Goal: Understand process/instructions: Learn about a topic

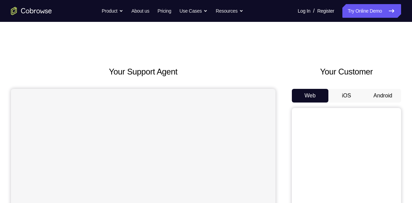
click at [374, 99] on button "Android" at bounding box center [383, 96] width 37 height 14
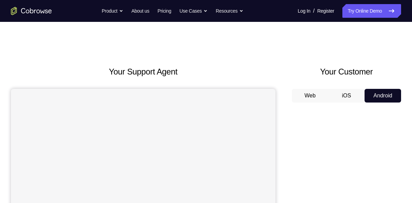
drag, startPoint x: 71, startPoint y: 20, endPoint x: 266, endPoint y: 61, distance: 199.4
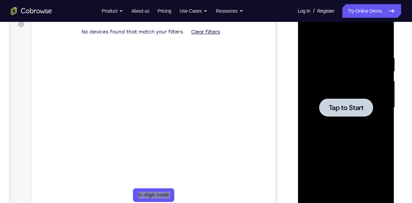
click at [351, 113] on div at bounding box center [346, 107] width 54 height 18
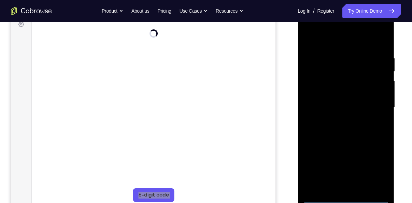
click at [343, 198] on div at bounding box center [346, 107] width 86 height 191
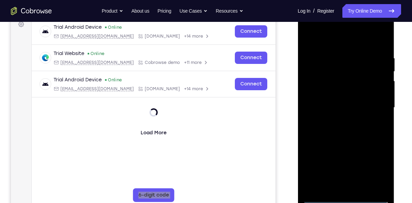
click at [379, 171] on div at bounding box center [346, 107] width 86 height 191
click at [412, 125] on div "Your Support Agent Your Customer Web iOS Android Next Steps We’d be happy to gi…" at bounding box center [206, 141] width 412 height 450
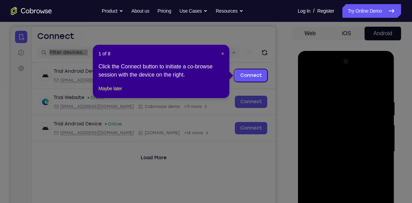
scroll to position [61, 0]
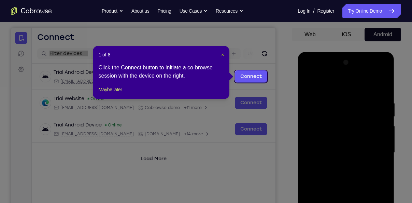
click at [222, 53] on span "×" at bounding box center [222, 54] width 3 height 5
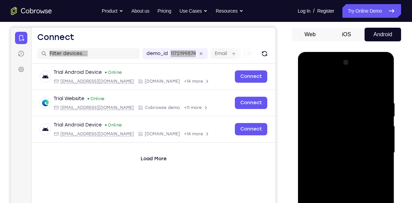
click at [350, 150] on div at bounding box center [346, 152] width 86 height 191
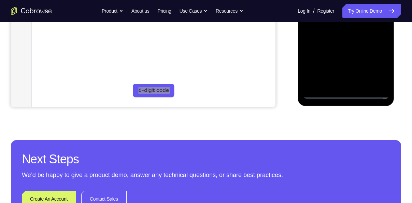
scroll to position [201, 0]
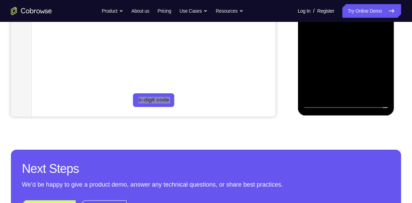
click at [376, 75] on div at bounding box center [346, 12] width 86 height 191
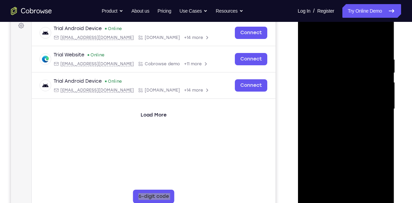
scroll to position [103, 0]
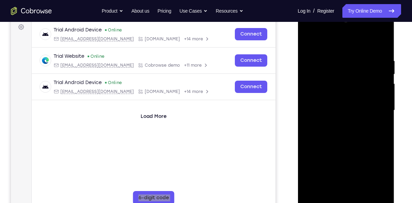
click at [332, 41] on div at bounding box center [346, 110] width 86 height 191
click at [375, 111] on div at bounding box center [346, 110] width 86 height 191
click at [340, 124] on div at bounding box center [346, 110] width 86 height 191
click at [325, 105] on div at bounding box center [346, 110] width 86 height 191
click at [342, 97] on div at bounding box center [346, 110] width 86 height 191
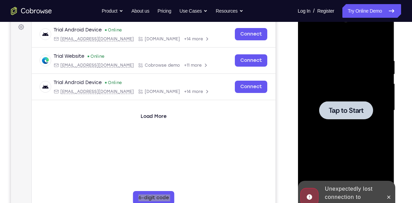
click at [328, 114] on div at bounding box center [346, 110] width 54 height 18
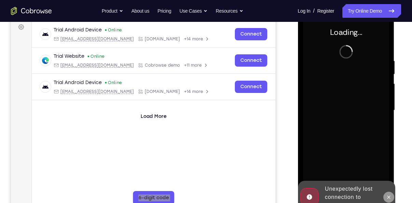
click at [390, 196] on icon at bounding box center [388, 196] width 5 height 5
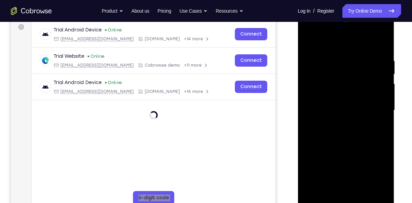
click at [350, 200] on div at bounding box center [346, 110] width 86 height 191
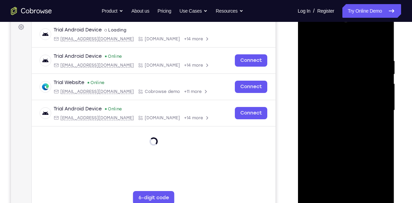
click at [261, 186] on main "demo_id 1172199574 1172199574 Email User ID Device ID Device name 6-digit code …" at bounding box center [154, 116] width 244 height 229
click at [368, 170] on div at bounding box center [346, 110] width 86 height 191
click at [380, 174] on div at bounding box center [346, 110] width 86 height 191
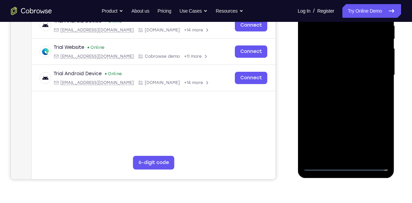
scroll to position [139, 0]
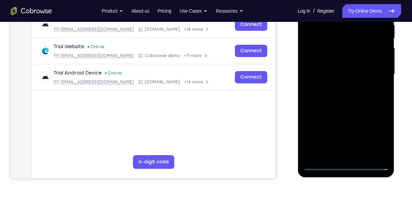
click at [376, 137] on div at bounding box center [346, 74] width 86 height 191
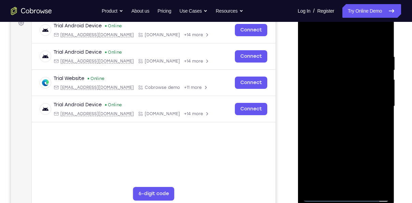
click at [323, 38] on div at bounding box center [346, 106] width 86 height 191
click at [376, 100] on div at bounding box center [346, 106] width 86 height 191
click at [340, 116] on div at bounding box center [346, 106] width 86 height 191
click at [337, 103] on div at bounding box center [346, 106] width 86 height 191
click at [357, 95] on div at bounding box center [346, 106] width 86 height 191
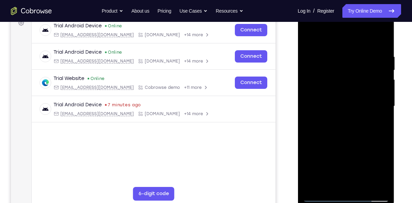
click at [357, 95] on div at bounding box center [346, 106] width 86 height 191
click at [326, 100] on div at bounding box center [346, 106] width 86 height 191
click at [326, 74] on div at bounding box center [346, 106] width 86 height 191
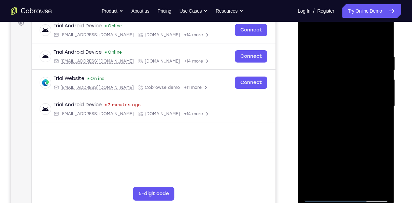
click at [326, 74] on div at bounding box center [346, 106] width 86 height 191
click at [346, 90] on div at bounding box center [346, 106] width 86 height 191
click at [342, 102] on div at bounding box center [346, 106] width 86 height 191
click at [353, 110] on div at bounding box center [346, 106] width 86 height 191
click at [345, 129] on div at bounding box center [346, 106] width 86 height 191
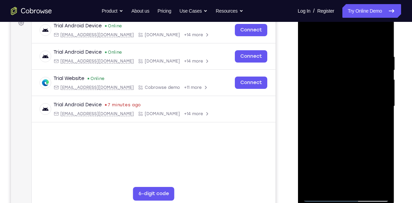
click at [343, 127] on div at bounding box center [346, 106] width 86 height 191
click at [329, 125] on div at bounding box center [346, 106] width 86 height 191
click at [333, 138] on div at bounding box center [346, 106] width 86 height 191
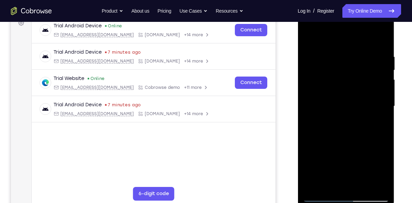
click at [333, 138] on div at bounding box center [346, 106] width 86 height 191
click at [338, 58] on div at bounding box center [346, 106] width 86 height 191
click at [335, 58] on div at bounding box center [346, 106] width 86 height 191
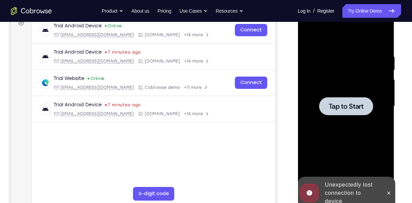
click at [343, 97] on div at bounding box center [346, 106] width 86 height 191
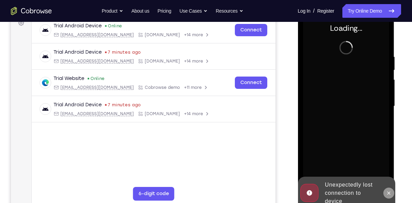
click at [388, 191] on icon at bounding box center [388, 192] width 5 height 5
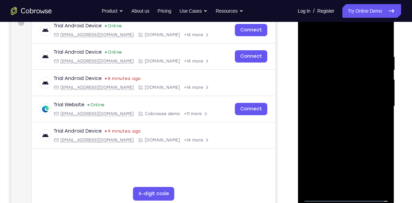
click at [346, 197] on div at bounding box center [346, 106] width 86 height 191
click at [347, 196] on div at bounding box center [346, 106] width 86 height 191
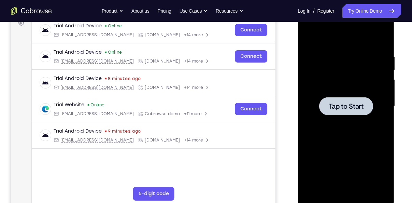
click at [327, 105] on div at bounding box center [346, 106] width 54 height 18
click at [360, 105] on span "Tap to Start" at bounding box center [345, 106] width 35 height 7
click at [345, 104] on span "Tap to Start" at bounding box center [345, 106] width 35 height 7
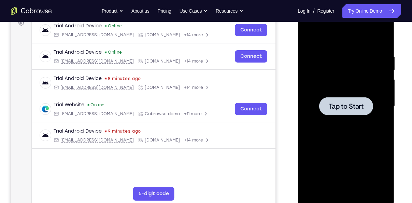
click at [345, 104] on span "Tap to Start" at bounding box center [345, 106] width 35 height 7
drag, startPoint x: 345, startPoint y: 104, endPoint x: 581, endPoint y: 117, distance: 236.6
click at [345, 104] on span "Tap to Start" at bounding box center [345, 106] width 35 height 7
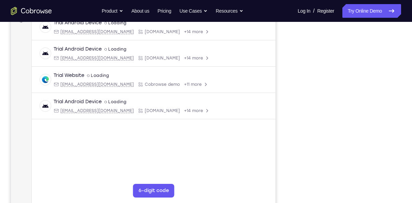
scroll to position [110, 0]
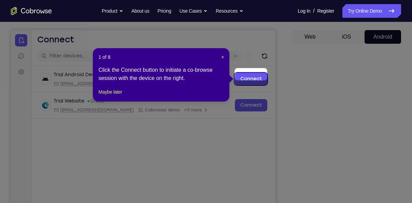
scroll to position [56, 0]
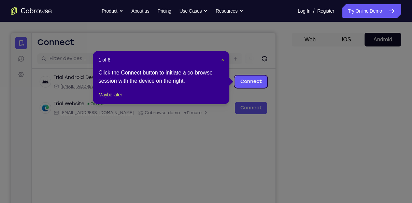
click at [223, 60] on span "×" at bounding box center [222, 59] width 3 height 5
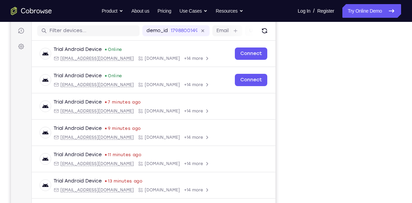
scroll to position [84, 0]
